Goal: Communication & Community: Answer question/provide support

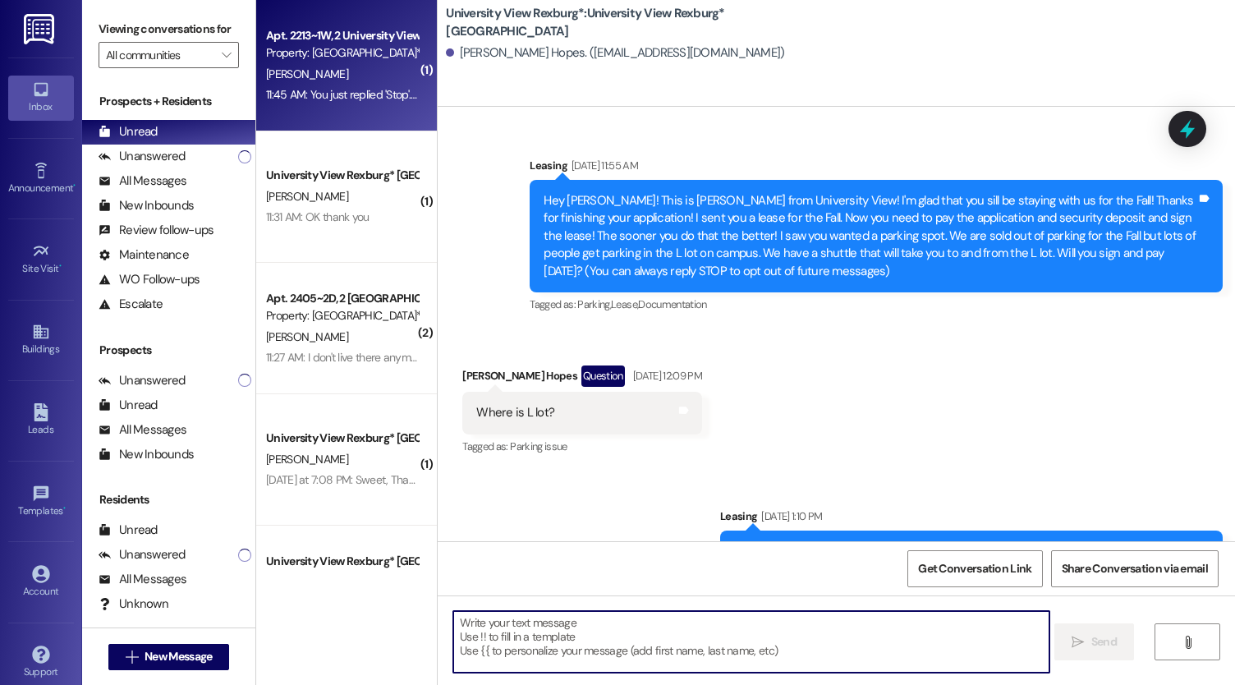
scroll to position [641, 0]
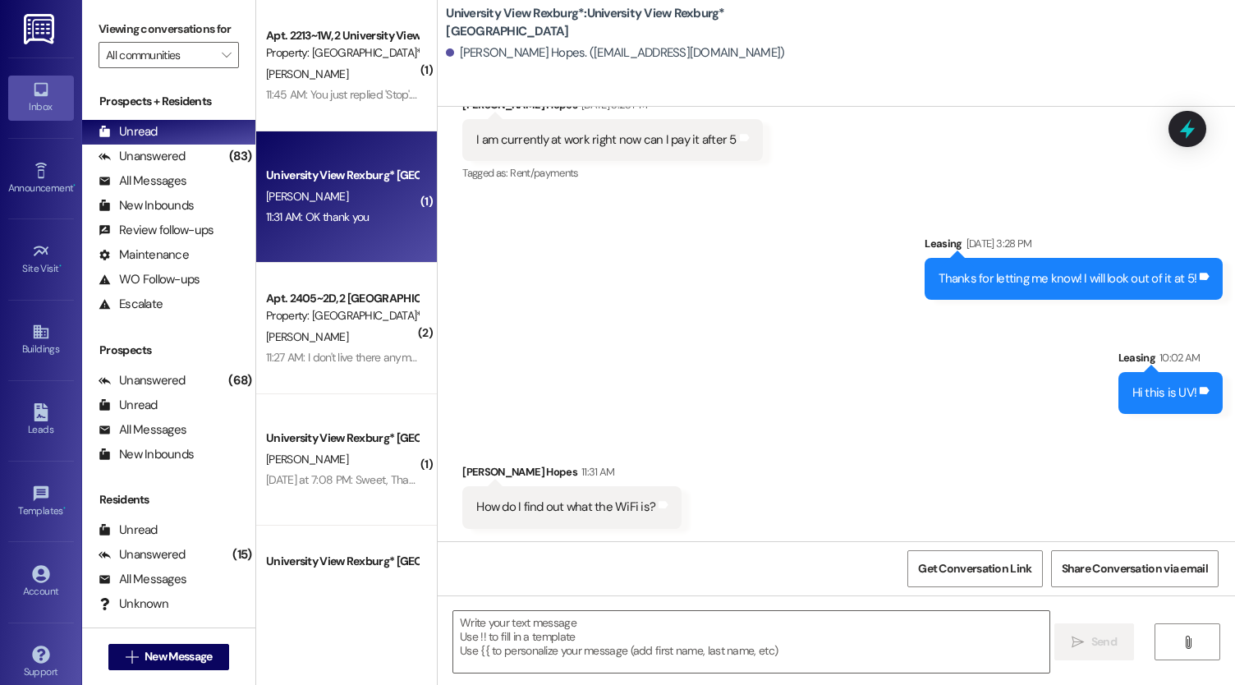
click at [335, 218] on div "11:31 AM: OK thank you 11:31 AM: OK thank you" at bounding box center [317, 216] width 103 height 15
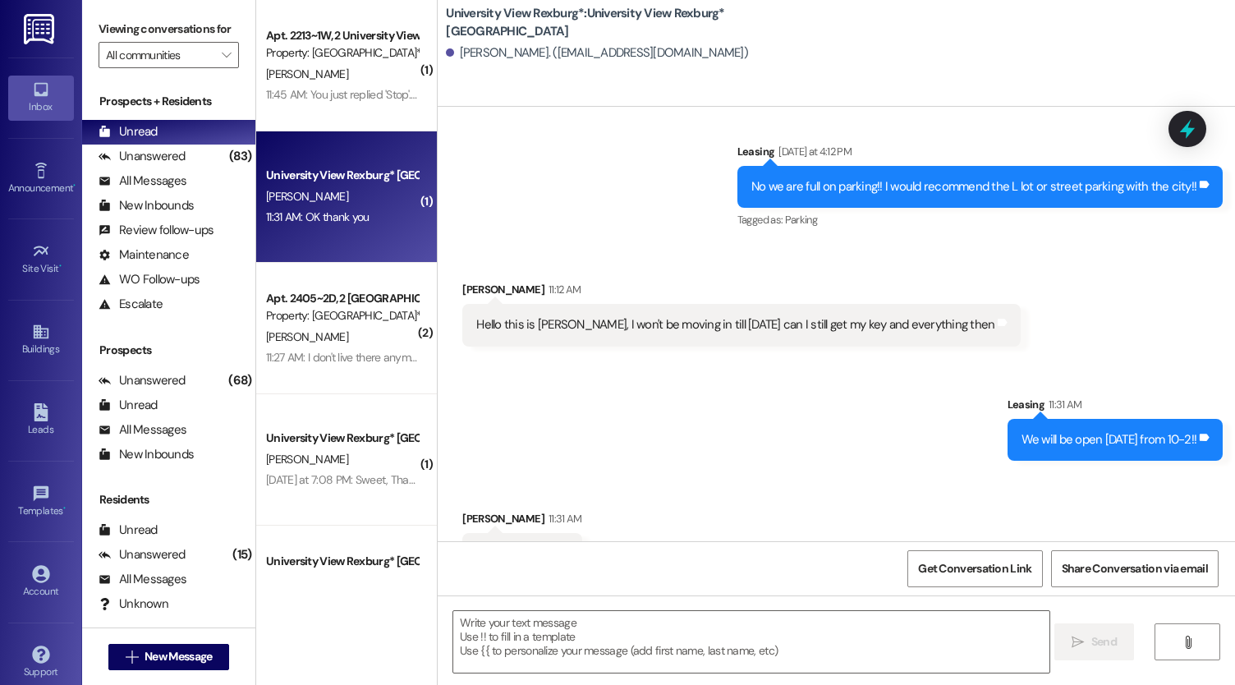
scroll to position [984, 0]
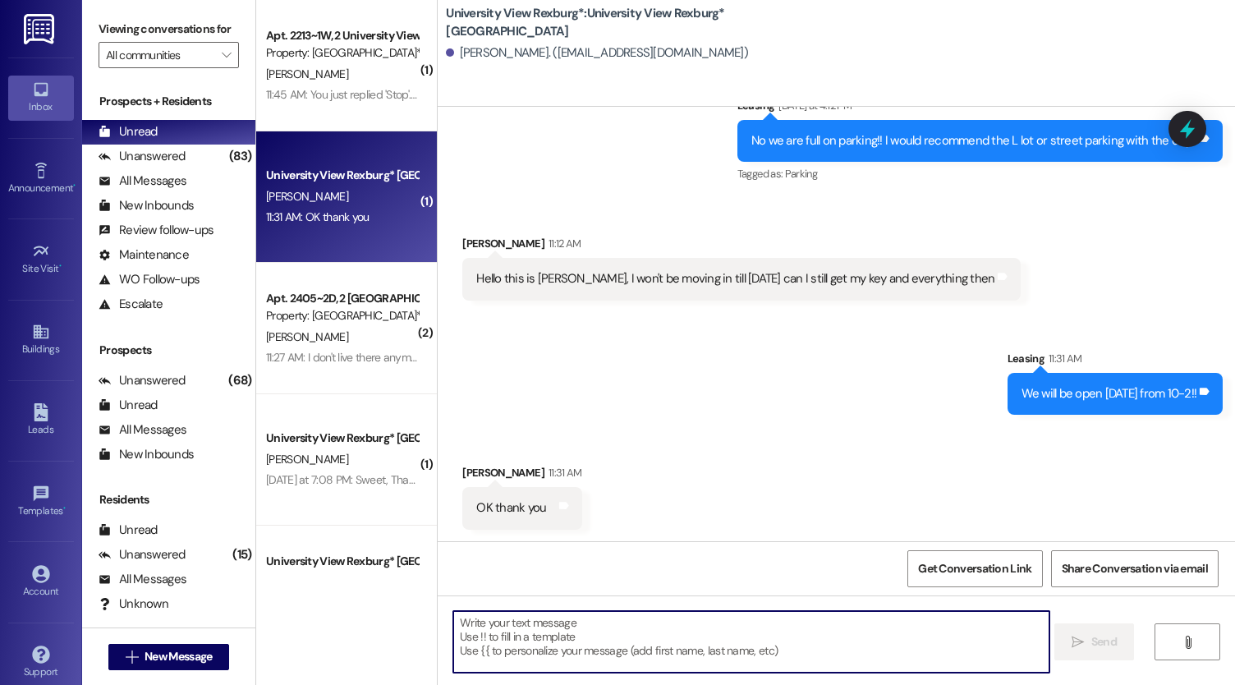
click at [631, 625] on textarea at bounding box center [751, 642] width 596 height 62
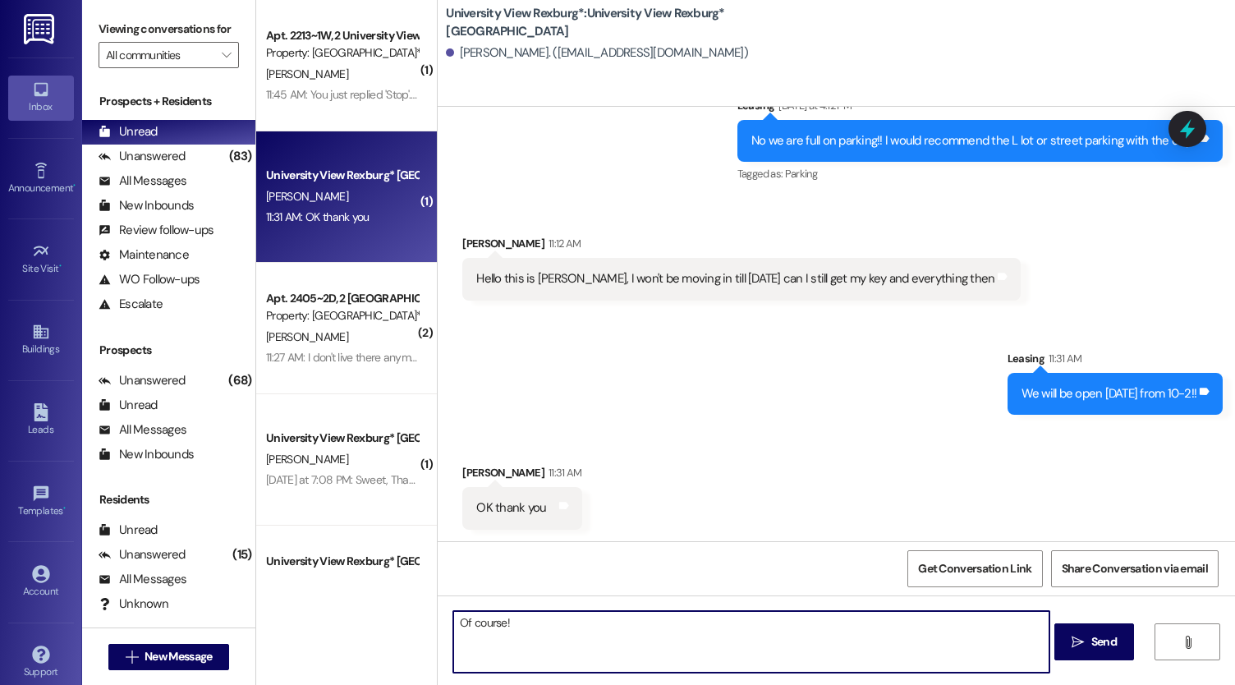
type textarea "Of course!!"
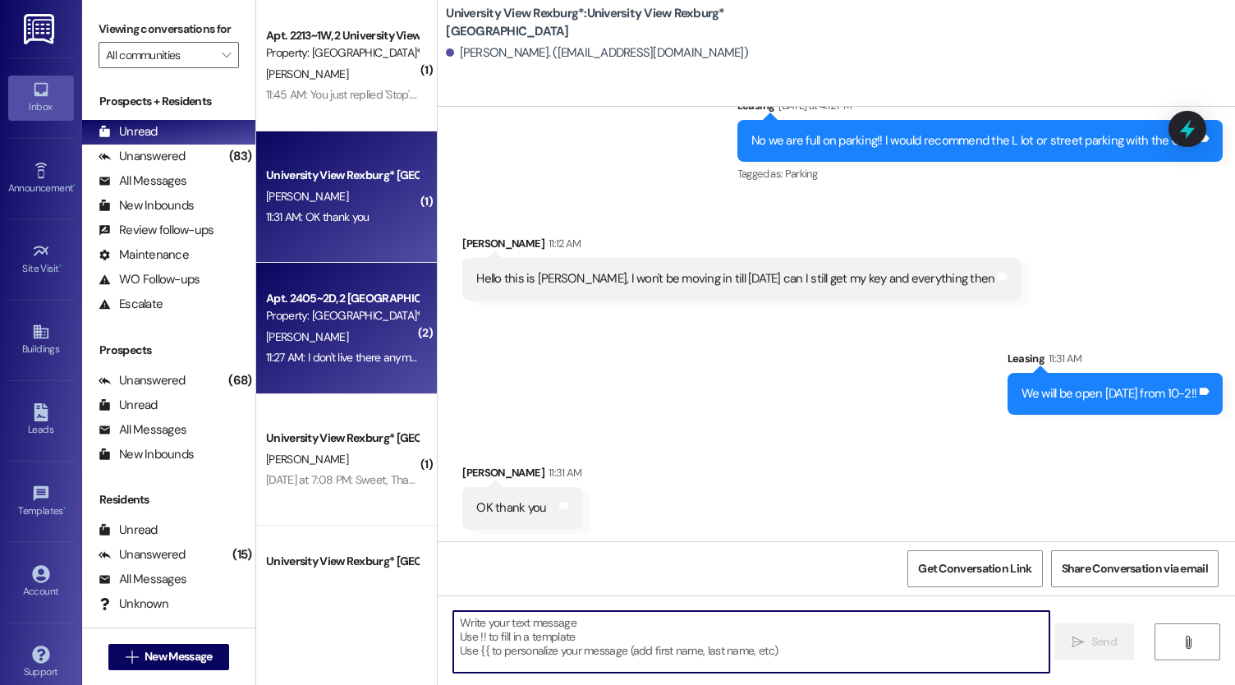
click at [394, 372] on div "Apt. 2405~2D, 2 [GEOGRAPHIC_DATA] Property: [GEOGRAPHIC_DATA]* [PERSON_NAME] 11…" at bounding box center [346, 328] width 181 height 131
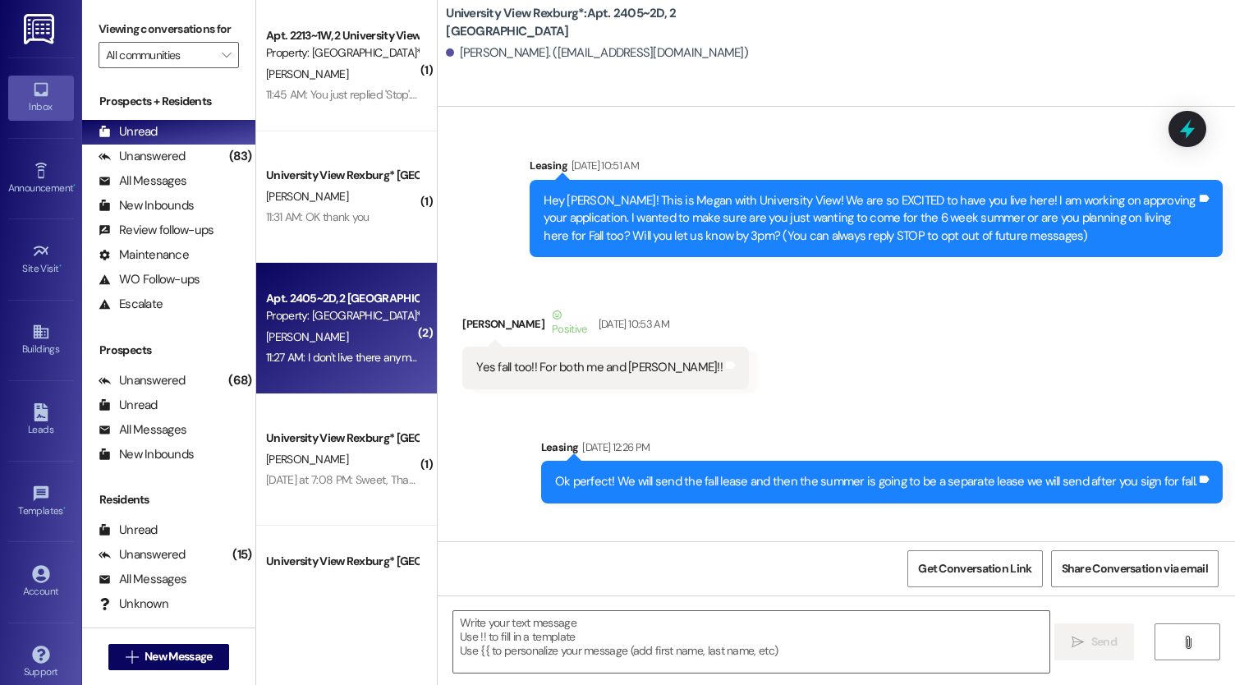
click at [593, 656] on textarea at bounding box center [751, 642] width 596 height 62
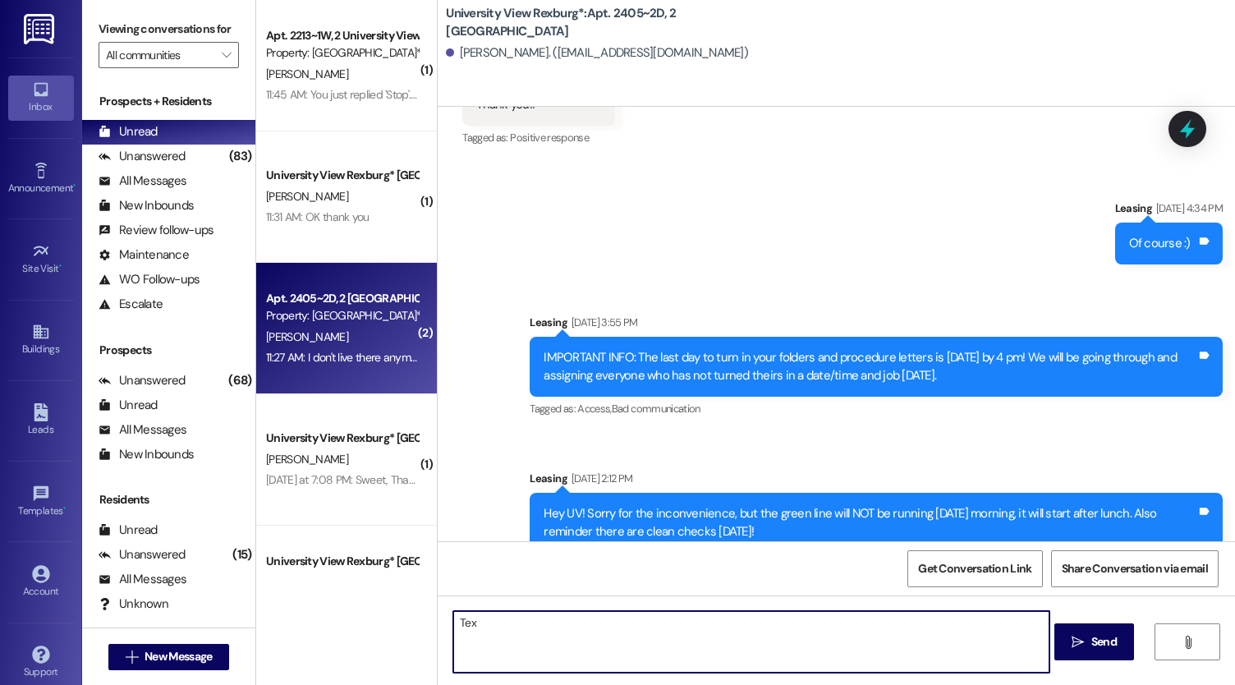
scroll to position [35845, 0]
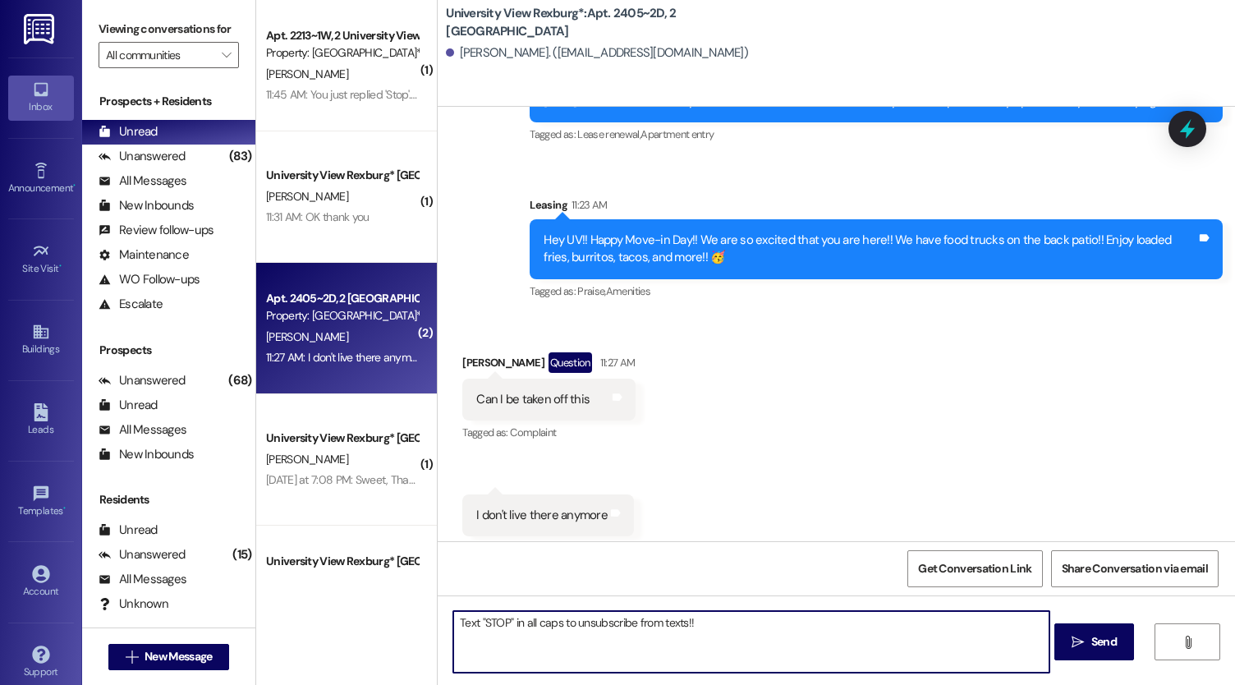
type textarea "Text "STOP" in all caps to unsubscribe from texts!!"
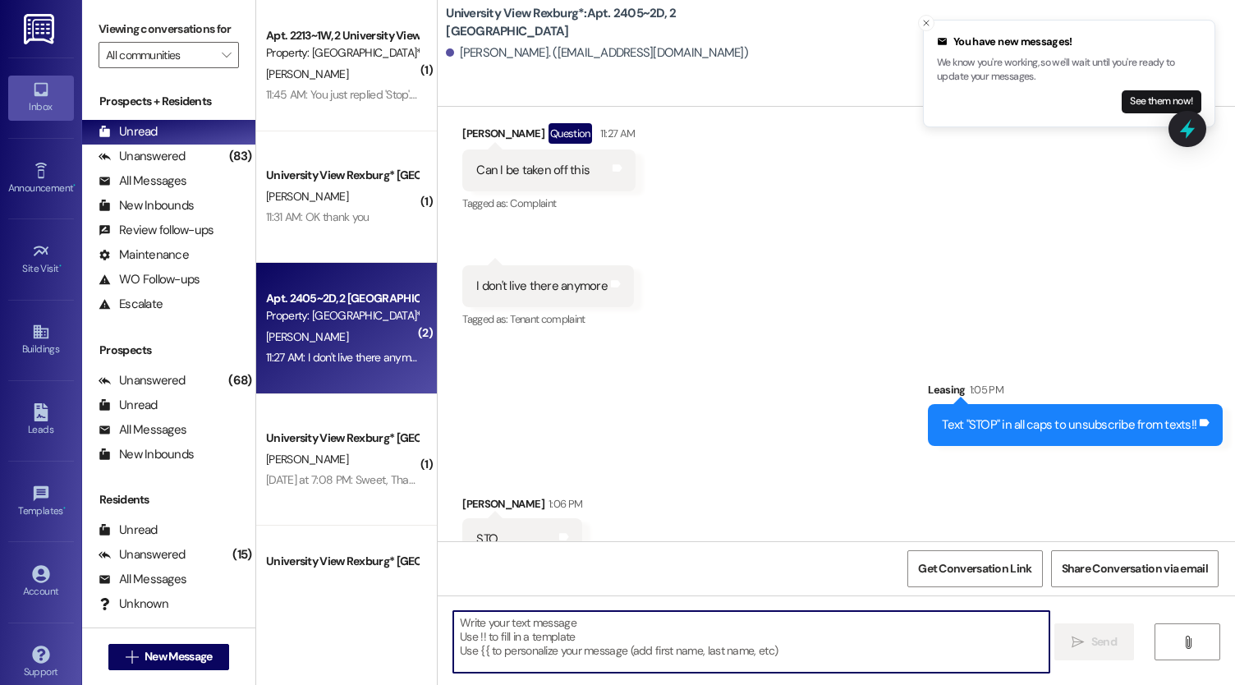
scroll to position [36189, 0]
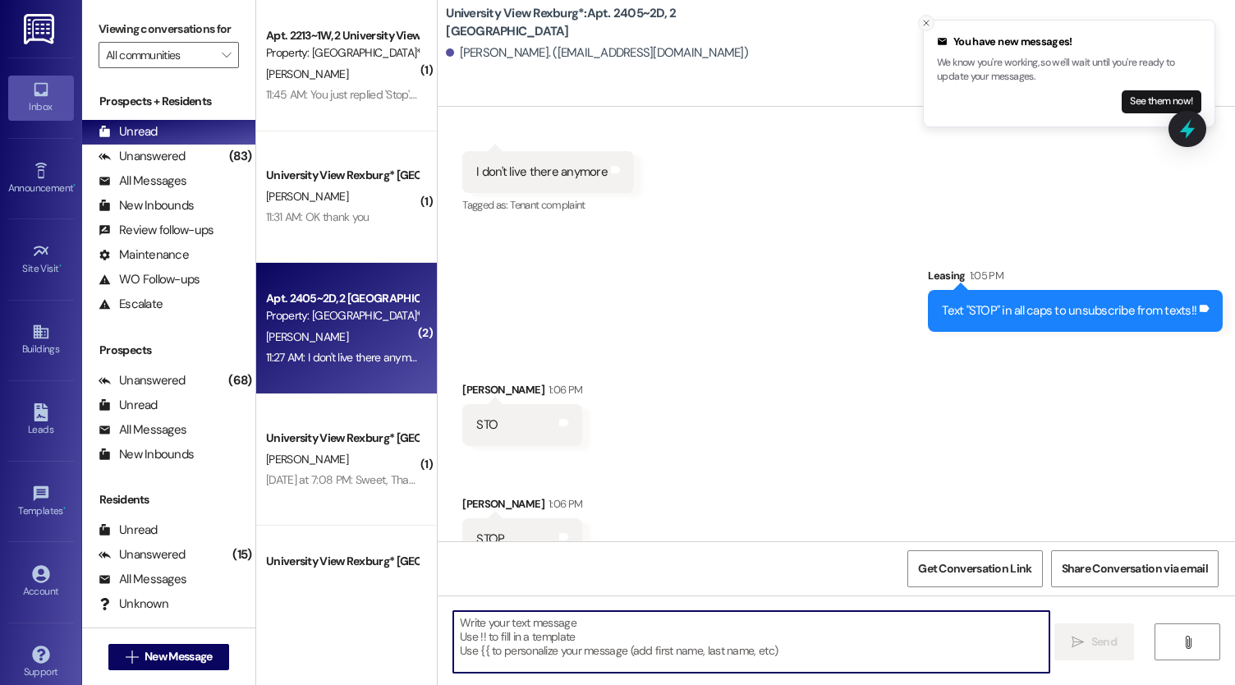
click at [922, 20] on icon "Close toast" at bounding box center [927, 23] width 10 height 10
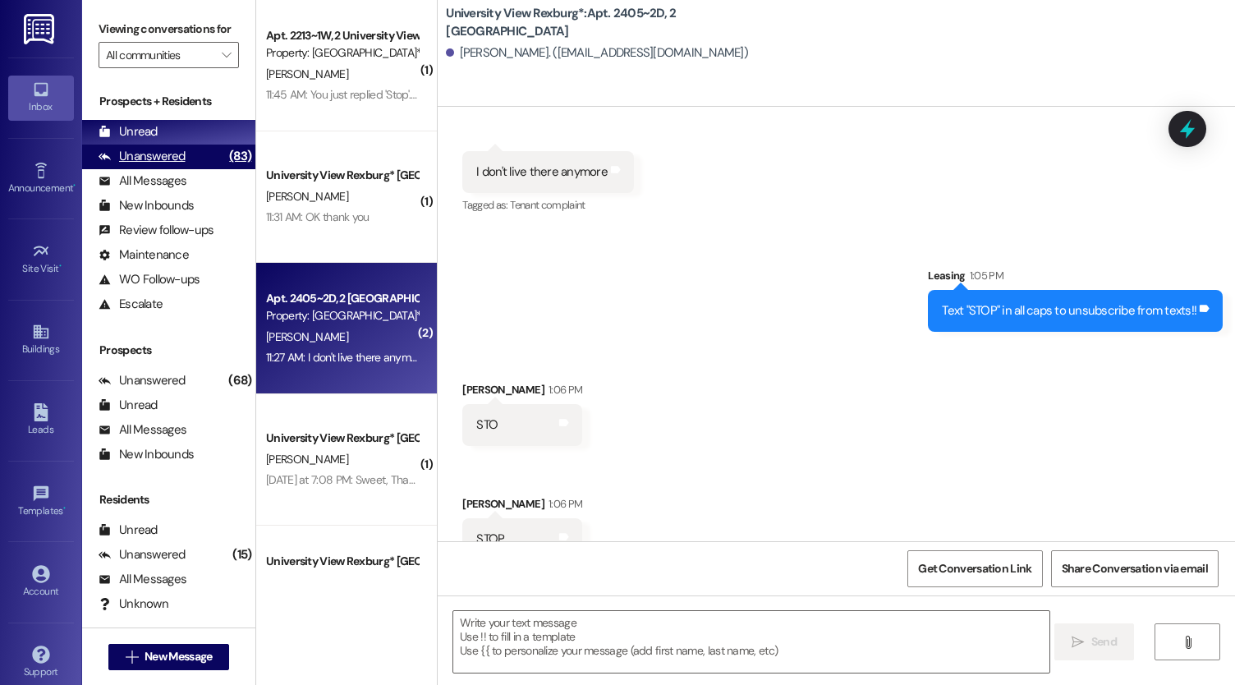
click at [142, 165] on div "Unanswered" at bounding box center [142, 156] width 87 height 17
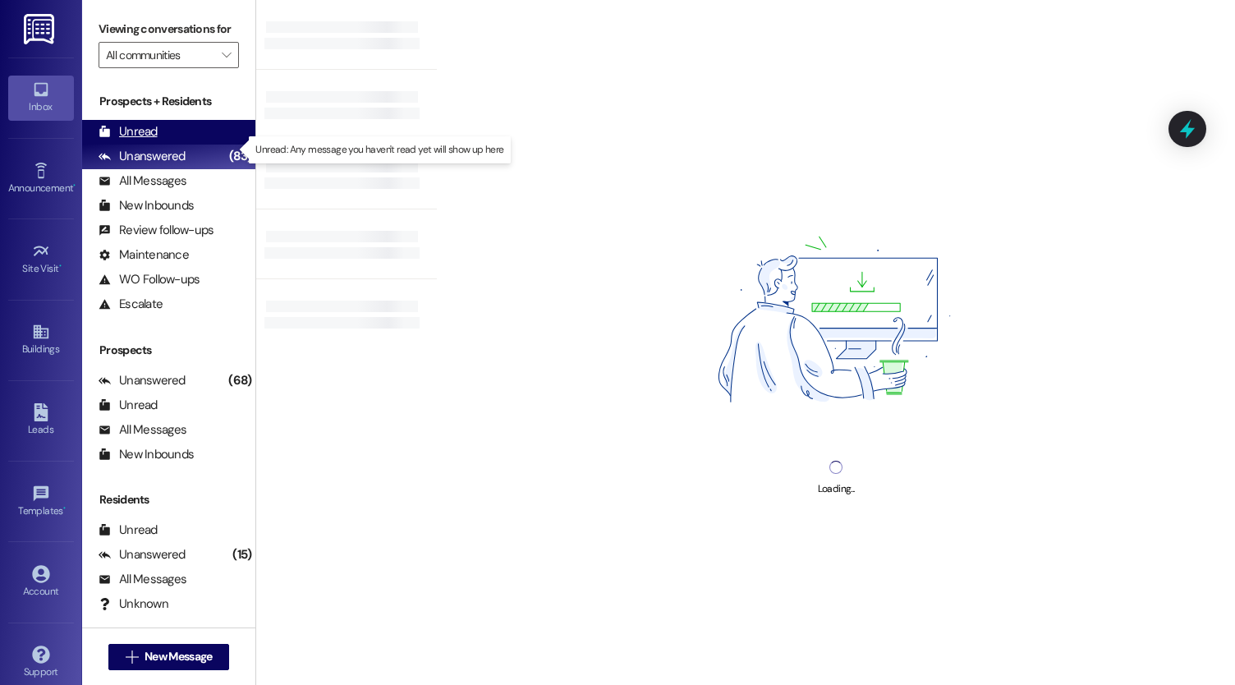
click at [131, 140] on div "Unread" at bounding box center [128, 131] width 59 height 17
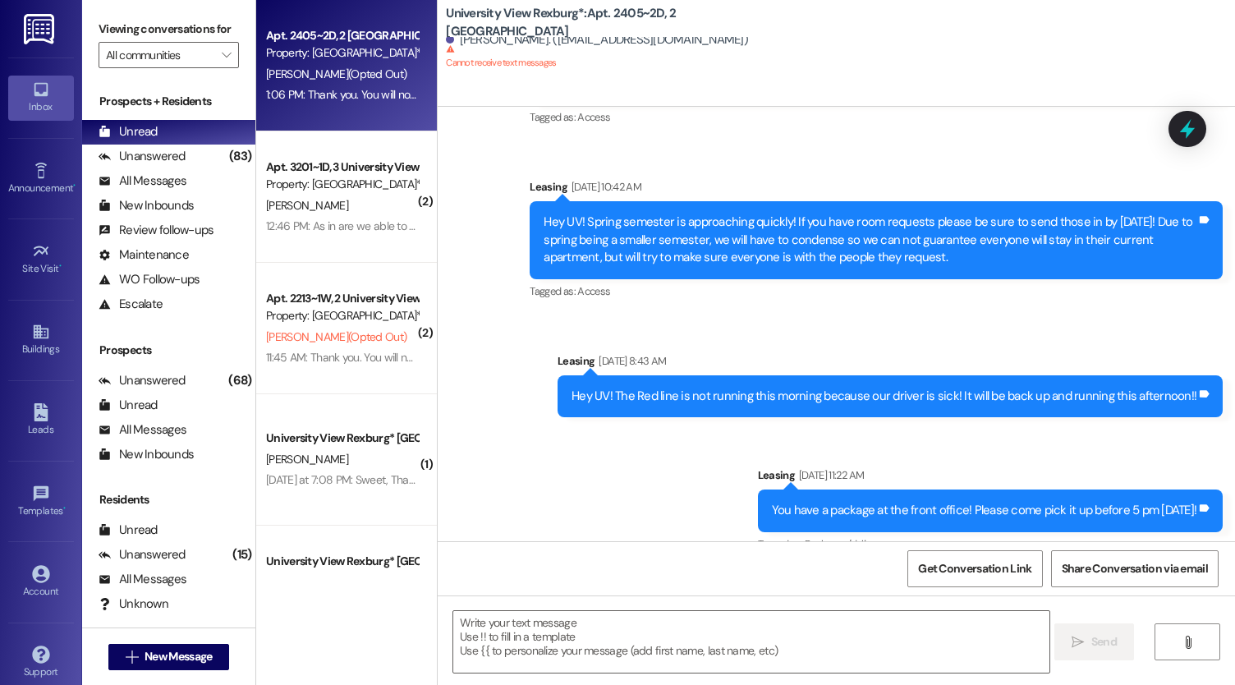
scroll to position [36190, 0]
